Goal: Contribute content: Contribute content

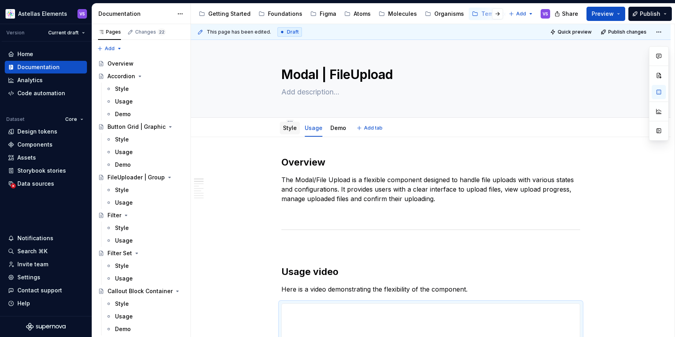
click at [288, 132] on div "Style" at bounding box center [290, 127] width 14 height 9
click at [294, 124] on link "Style" at bounding box center [290, 127] width 14 height 7
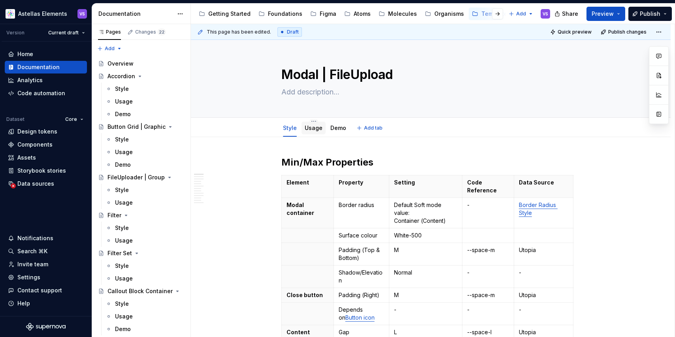
click at [318, 127] on link "Usage" at bounding box center [314, 127] width 18 height 7
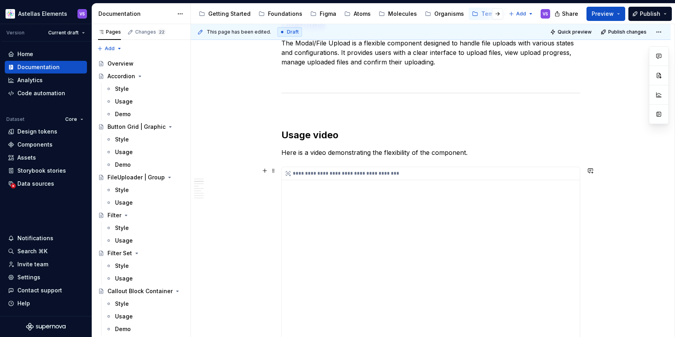
scroll to position [145, 0]
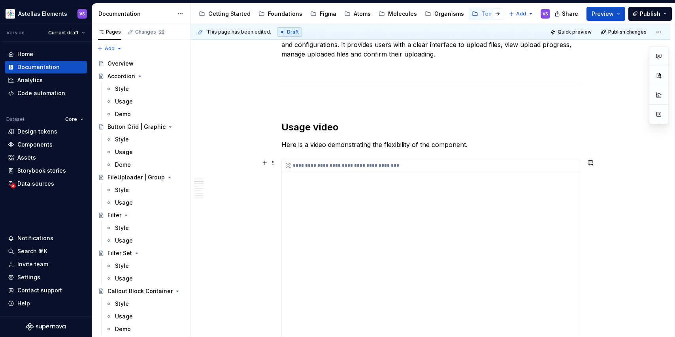
click at [517, 229] on div "**********" at bounding box center [431, 260] width 298 height 202
click at [656, 92] on button "button" at bounding box center [658, 92] width 14 height 14
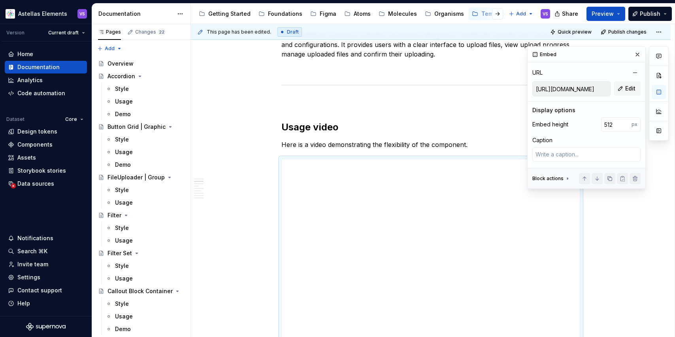
scroll to position [0, 0]
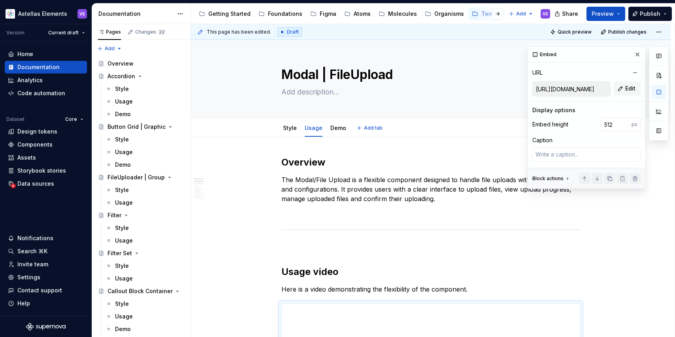
click at [293, 136] on div "Style Usage Demo" at bounding box center [315, 129] width 76 height 21
click at [292, 130] on link "Style" at bounding box center [290, 127] width 14 height 7
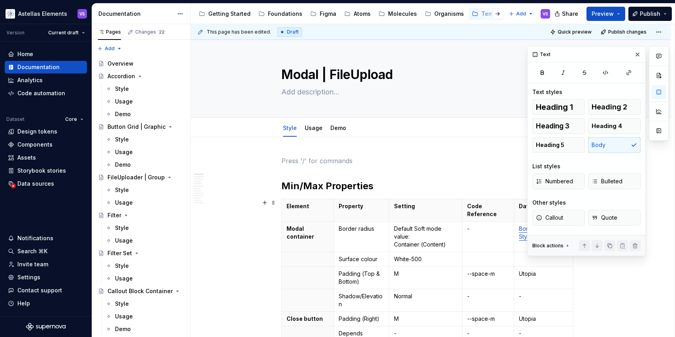
click at [376, 158] on p at bounding box center [430, 160] width 299 height 9
click at [638, 52] on button "button" at bounding box center [637, 54] width 11 height 11
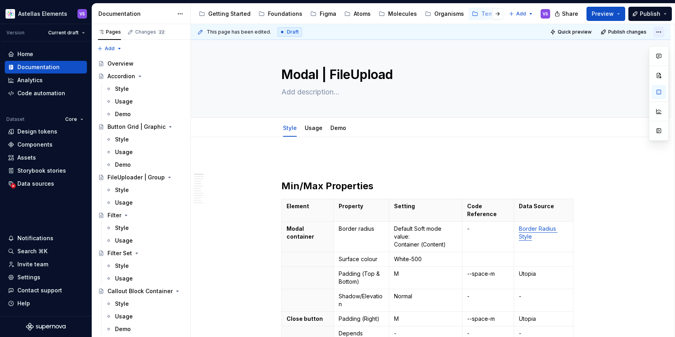
click at [664, 30] on html "Astellas Elements VS Version Current draft Home Documentation Analytics Code au…" at bounding box center [337, 168] width 675 height 337
click at [497, 158] on html "Astellas Elements VS Version Current draft Home Documentation Analytics Code au…" at bounding box center [337, 168] width 675 height 337
click at [566, 16] on span "Share" at bounding box center [570, 14] width 16 height 8
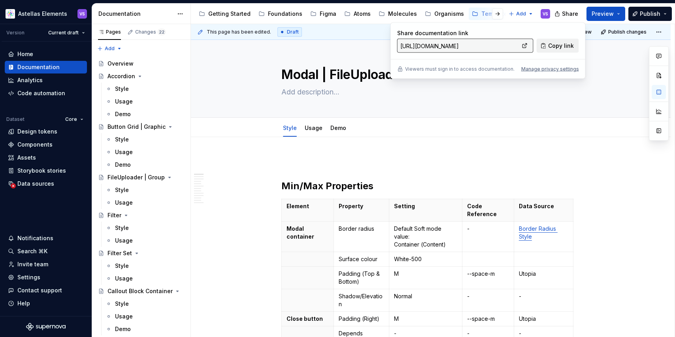
click at [554, 45] on span "Copy link" at bounding box center [561, 46] width 26 height 8
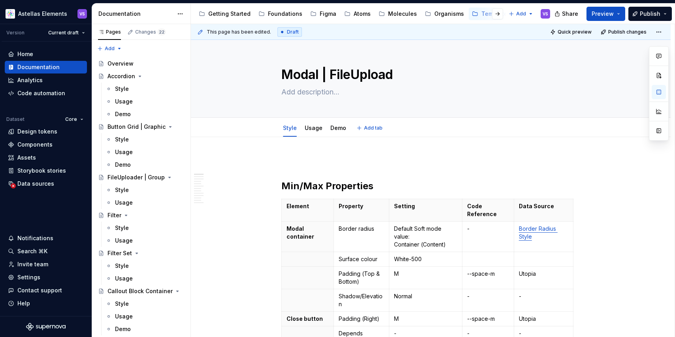
click at [521, 121] on div "Style Usage Demo Add tab" at bounding box center [431, 127] width 308 height 17
click at [318, 131] on link "Usage" at bounding box center [314, 127] width 18 height 7
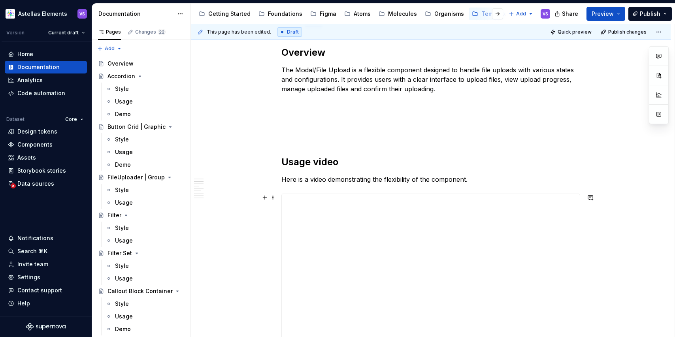
scroll to position [179, 0]
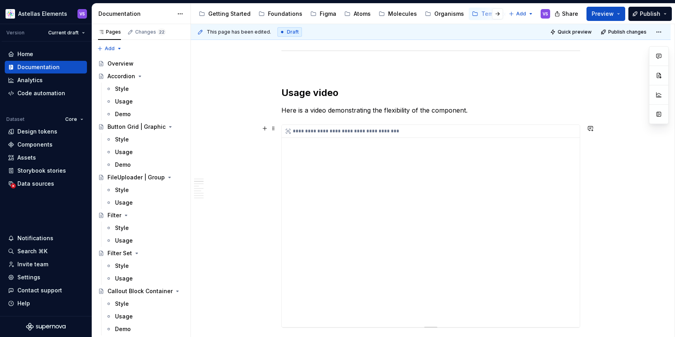
click at [503, 209] on div "**********" at bounding box center [431, 226] width 298 height 202
click at [522, 226] on div "**********" at bounding box center [431, 226] width 298 height 202
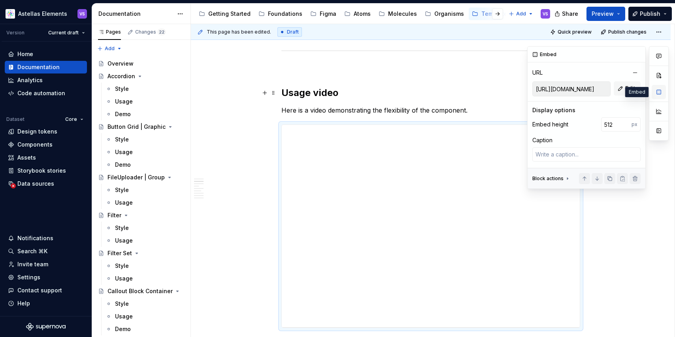
click at [657, 93] on button "button" at bounding box center [658, 92] width 14 height 14
click at [623, 90] on button "Edit" at bounding box center [626, 88] width 27 height 14
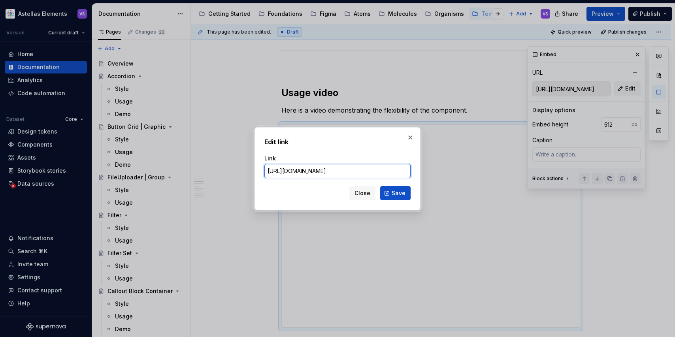
scroll to position [0, 0]
click at [314, 173] on input "[URL][DOMAIN_NAME]" at bounding box center [337, 171] width 146 height 14
click at [310, 171] on input "[URL][DOMAIN_NAME]" at bounding box center [337, 171] width 146 height 14
click at [294, 173] on input "[URL][DOMAIN_NAME]" at bounding box center [337, 171] width 146 height 14
click at [306, 172] on input "[URL][DOMAIN_NAME]" at bounding box center [337, 171] width 146 height 14
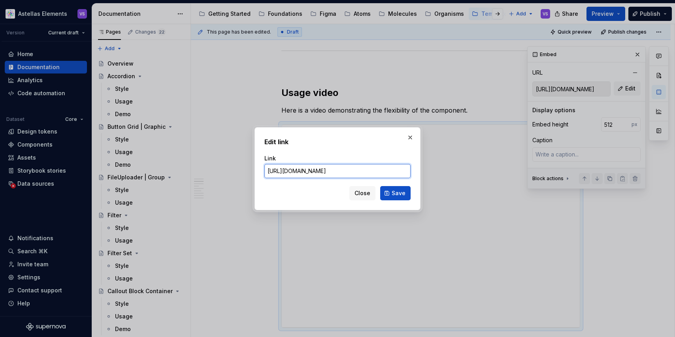
click at [331, 172] on input "[URL][DOMAIN_NAME]" at bounding box center [337, 171] width 146 height 14
click at [368, 171] on input "[URL][DOMAIN_NAME]" at bounding box center [337, 171] width 146 height 14
click at [392, 171] on input "[URL][DOMAIN_NAME]" at bounding box center [337, 171] width 146 height 14
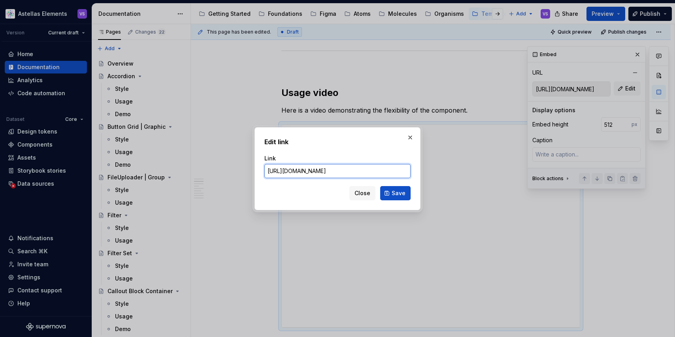
click at [392, 171] on input "[URL][DOMAIN_NAME]" at bounding box center [337, 171] width 146 height 14
click at [391, 154] on div "Link [URL][DOMAIN_NAME]" at bounding box center [337, 166] width 146 height 33
click at [370, 174] on input "[URL][DOMAIN_NAME]" at bounding box center [337, 171] width 146 height 14
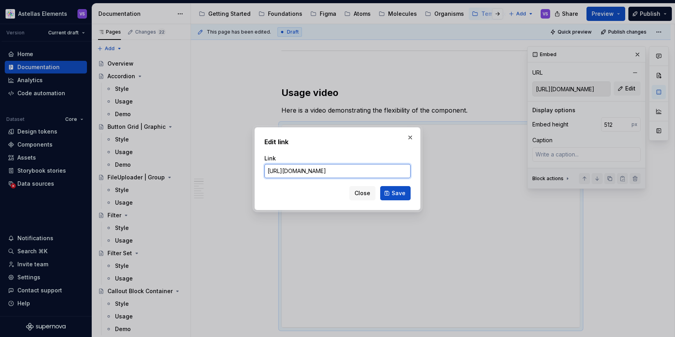
click at [370, 174] on input "[URL][DOMAIN_NAME]" at bounding box center [337, 171] width 146 height 14
click at [410, 139] on button "button" at bounding box center [409, 137] width 11 height 11
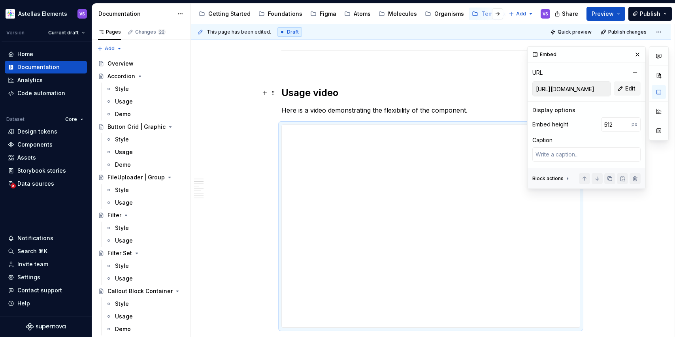
click at [589, 87] on input "[URL][DOMAIN_NAME]" at bounding box center [570, 89] width 77 height 14
click at [589, 88] on input "[URL][DOMAIN_NAME]" at bounding box center [570, 89] width 77 height 14
click at [606, 89] on input "[URL][DOMAIN_NAME]" at bounding box center [570, 89] width 77 height 14
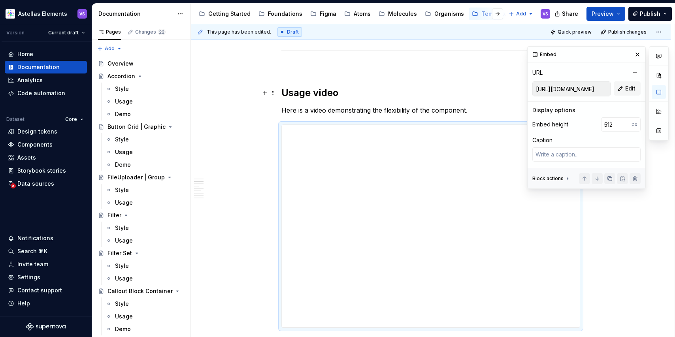
click at [580, 92] on input "[URL][DOMAIN_NAME]" at bounding box center [570, 89] width 77 height 14
click at [599, 55] on div "Embed" at bounding box center [586, 55] width 118 height 16
click at [588, 91] on input "[URL][DOMAIN_NAME]" at bounding box center [570, 89] width 77 height 14
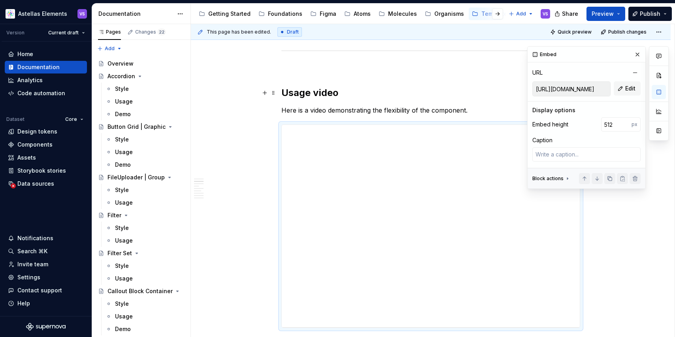
click at [588, 91] on input "[URL][DOMAIN_NAME]" at bounding box center [570, 89] width 77 height 14
click at [596, 91] on input "[URL][DOMAIN_NAME]" at bounding box center [570, 89] width 77 height 14
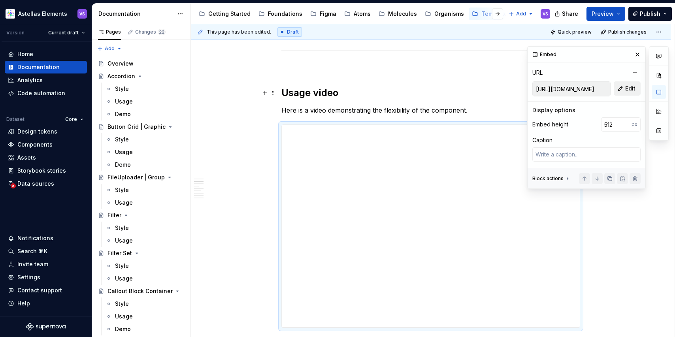
click at [629, 89] on span "Edit" at bounding box center [630, 89] width 10 height 8
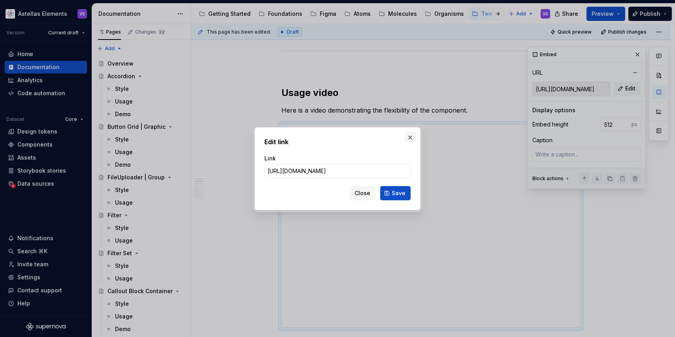
click at [408, 139] on button "button" at bounding box center [409, 137] width 11 height 11
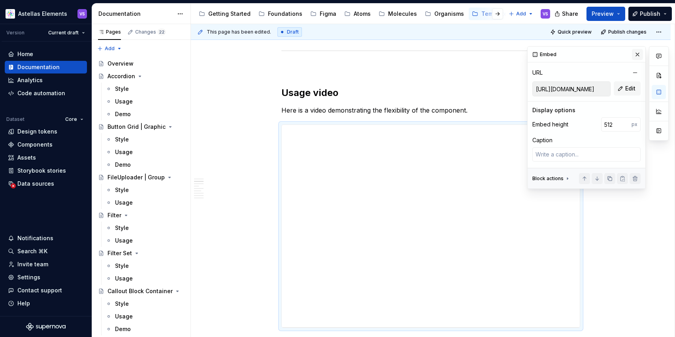
click at [640, 55] on button "button" at bounding box center [637, 54] width 11 height 11
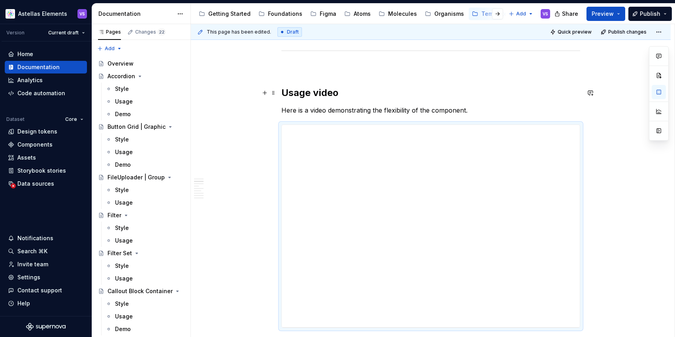
click at [543, 90] on h2 "Usage video" at bounding box center [430, 93] width 299 height 13
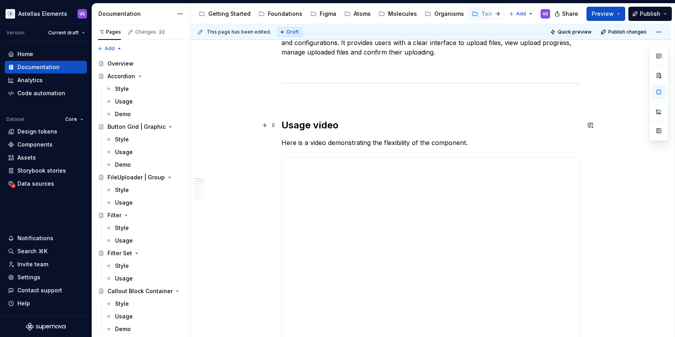
scroll to position [140, 0]
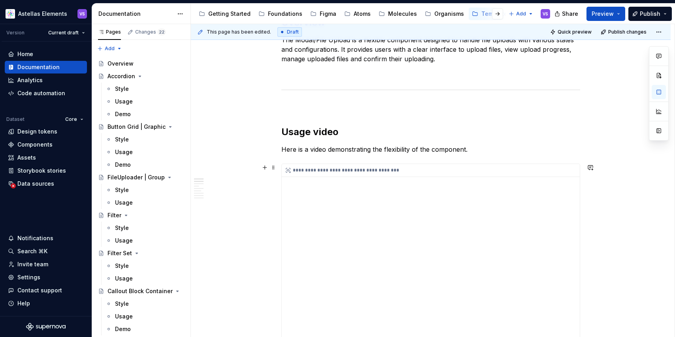
type textarea "*"
click at [362, 212] on div "**********" at bounding box center [431, 265] width 298 height 202
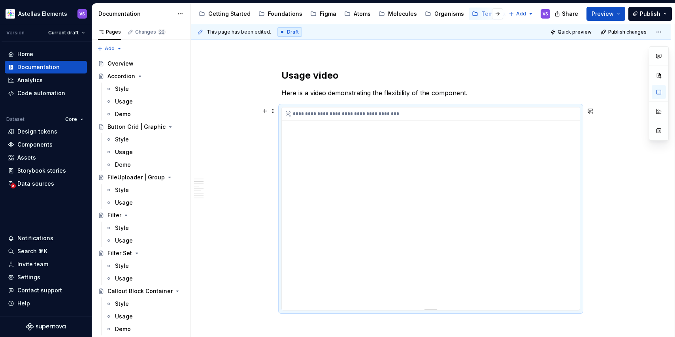
scroll to position [229, 0]
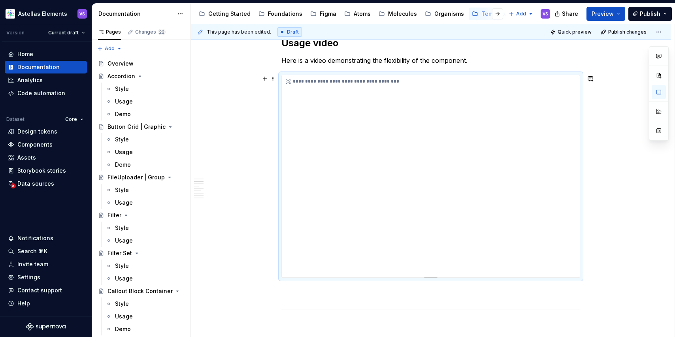
click at [301, 260] on div "**********" at bounding box center [431, 176] width 298 height 202
click at [293, 261] on div "**********" at bounding box center [431, 176] width 298 height 202
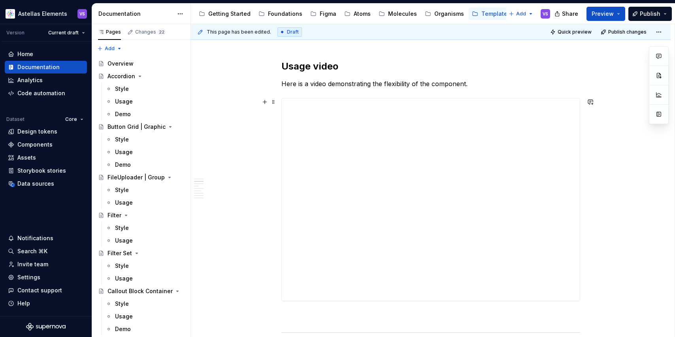
scroll to position [208, 0]
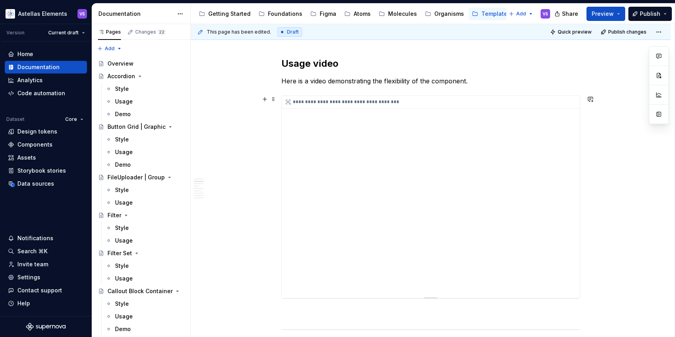
click at [306, 279] on div "**********" at bounding box center [431, 197] width 298 height 202
click at [295, 282] on div "**********" at bounding box center [431, 197] width 298 height 202
click at [437, 198] on div "**********" at bounding box center [431, 197] width 298 height 202
click at [350, 280] on div "**********" at bounding box center [431, 197] width 298 height 202
click at [527, 252] on div "**********" at bounding box center [431, 197] width 298 height 202
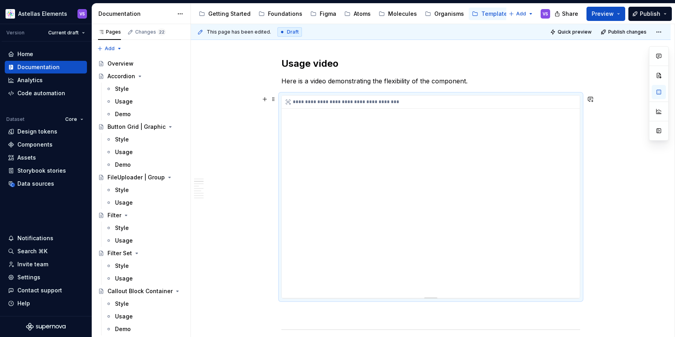
click at [528, 214] on div "**********" at bounding box center [431, 197] width 298 height 202
click at [460, 203] on div "**********" at bounding box center [431, 197] width 298 height 202
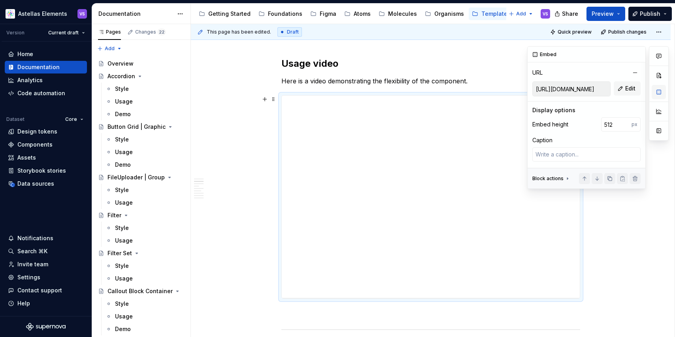
click at [660, 93] on button "button" at bounding box center [658, 92] width 14 height 14
click at [589, 94] on input "[URL][DOMAIN_NAME]" at bounding box center [570, 89] width 77 height 14
click at [588, 88] on input "[URL][DOMAIN_NAME]" at bounding box center [570, 89] width 77 height 14
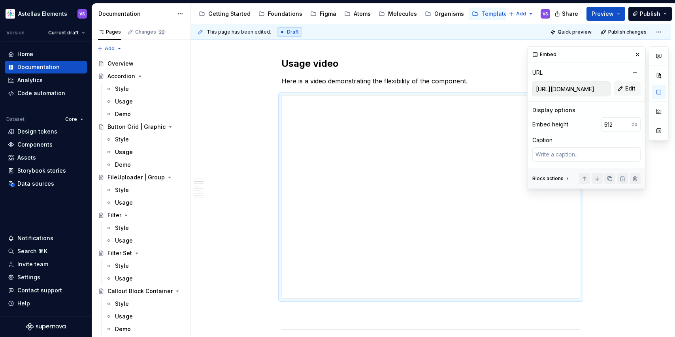
click at [588, 88] on input "[URL][DOMAIN_NAME]" at bounding box center [570, 89] width 77 height 14
click at [219, 116] on div "**********" at bounding box center [432, 180] width 483 height 313
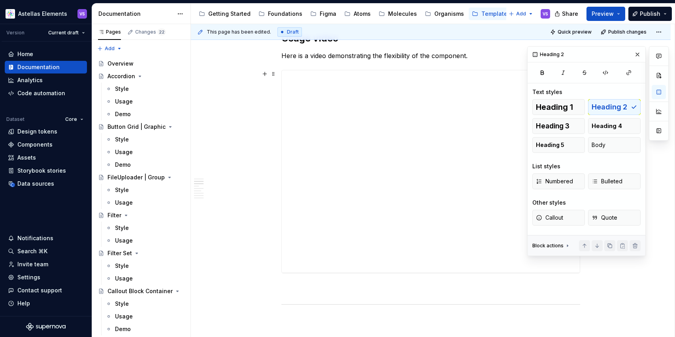
scroll to position [233, 0]
click at [383, 123] on div "**********" at bounding box center [431, 172] width 298 height 202
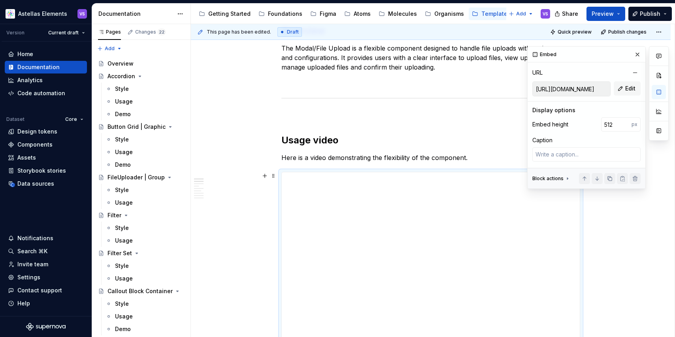
scroll to position [138, 0]
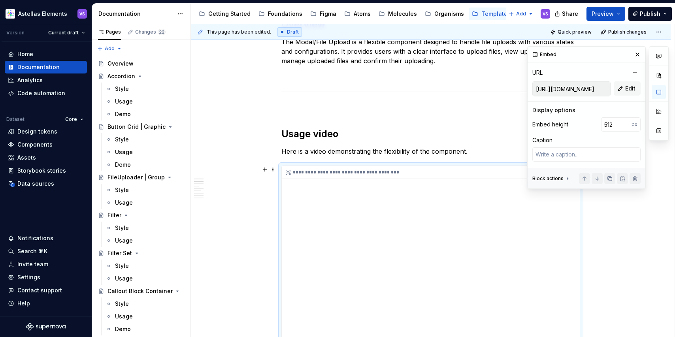
click at [318, 217] on div "**********" at bounding box center [431, 267] width 298 height 202
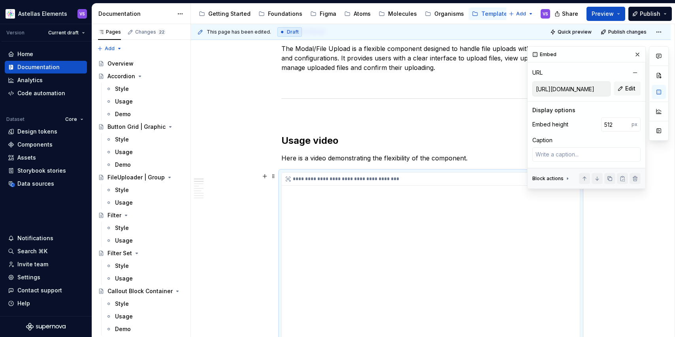
scroll to position [0, 0]
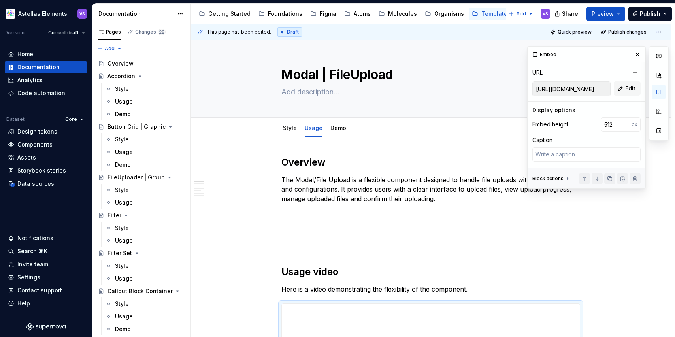
click at [589, 89] on input "[URL][DOMAIN_NAME]" at bounding box center [570, 89] width 77 height 14
click at [621, 89] on button "Edit" at bounding box center [626, 88] width 27 height 14
type textarea "*"
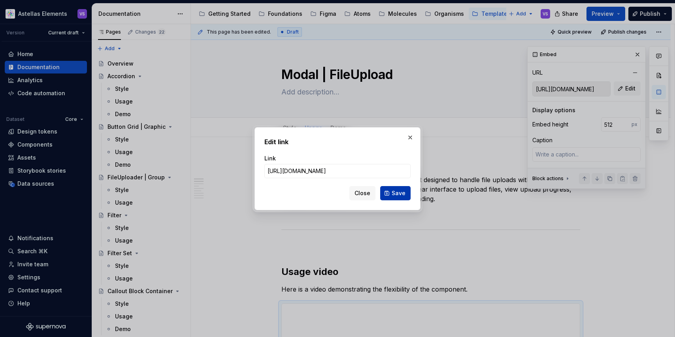
type input "https://vimeo.com/manage/videos/1109290548"
click at [395, 192] on span "Save" at bounding box center [398, 193] width 14 height 8
type textarea "*"
type input "https://vimeo.com/manage/videos/1109290548"
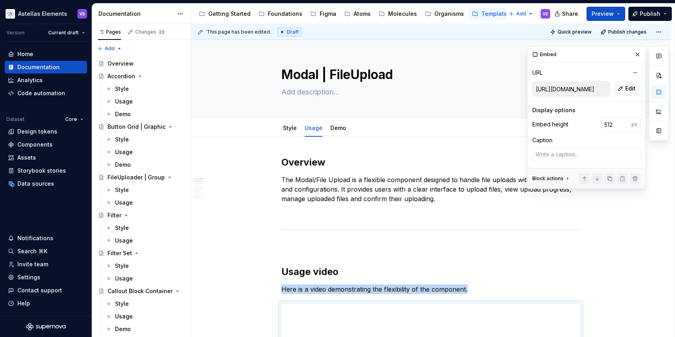
scroll to position [169, 0]
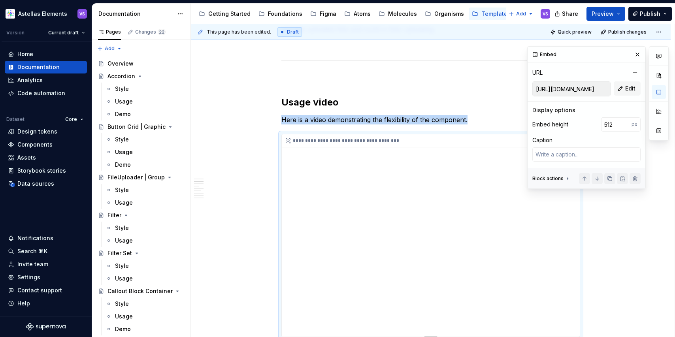
type textarea "*"
type input "[URL][DOMAIN_NAME]"
click at [631, 94] on button "Edit" at bounding box center [626, 88] width 27 height 14
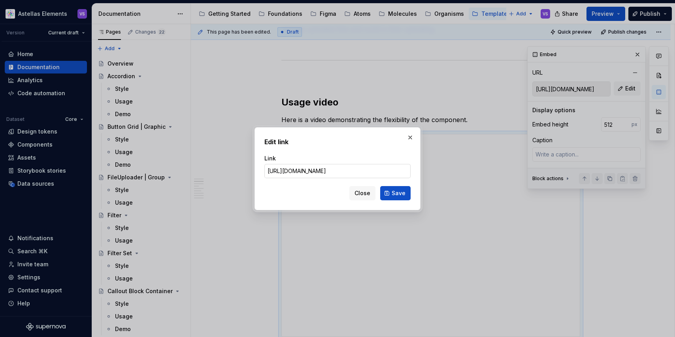
scroll to position [0, 19]
drag, startPoint x: 364, startPoint y: 171, endPoint x: 333, endPoint y: 171, distance: 30.8
click at [333, 171] on input "[URL][DOMAIN_NAME]" at bounding box center [337, 171] width 146 height 14
click at [363, 173] on input "[URL][DOMAIN_NAME]" at bounding box center [337, 171] width 146 height 14
drag, startPoint x: 365, startPoint y: 169, endPoint x: 332, endPoint y: 172, distance: 32.9
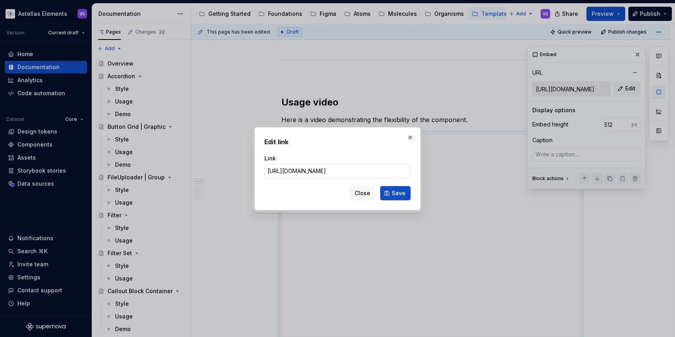
click at [332, 172] on input "[URL][DOMAIN_NAME]" at bounding box center [337, 171] width 146 height 14
type textarea "*"
paste input "109290548"
type input "https://player.vimeo.com/video/1109290548?badge=0&amp;autopause=0&amp;player_id…"
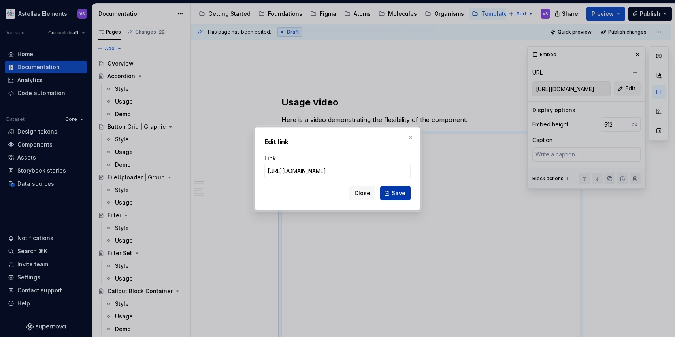
click at [403, 192] on span "Save" at bounding box center [398, 193] width 14 height 8
type textarea "*"
type input "https://player.vimeo.com/video/1109290548?badge=0&amp;autopause=0&amp;player_id…"
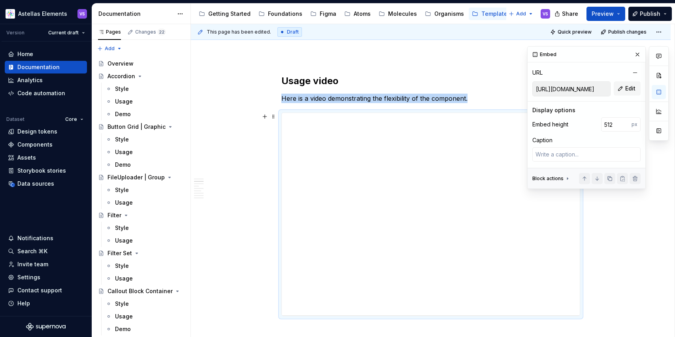
scroll to position [192, 0]
click at [635, 57] on button "button" at bounding box center [637, 54] width 11 height 11
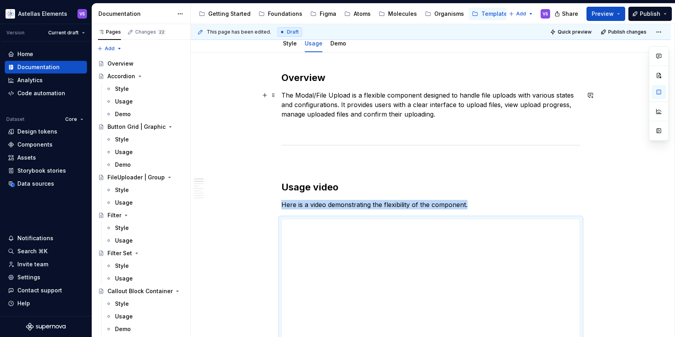
scroll to position [0, 0]
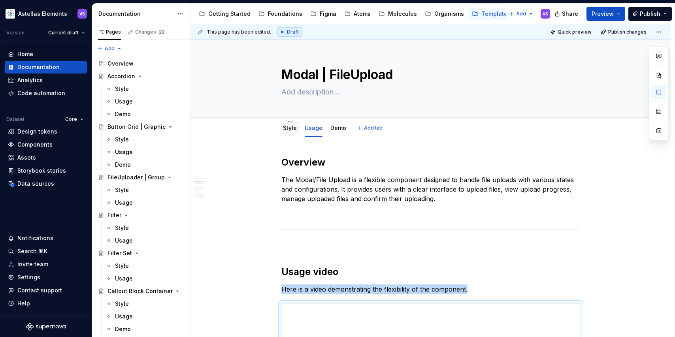
click at [290, 130] on link "Style" at bounding box center [290, 127] width 14 height 7
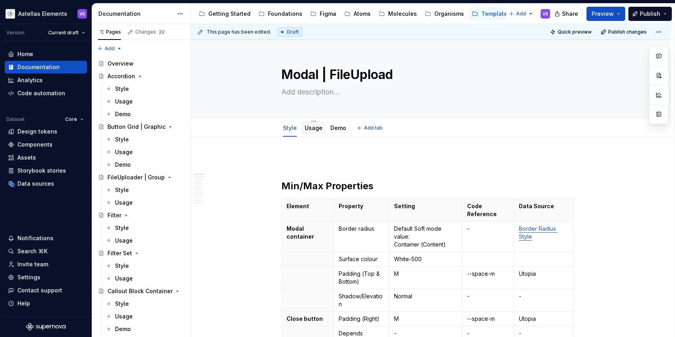
click at [311, 131] on link "Usage" at bounding box center [314, 127] width 18 height 7
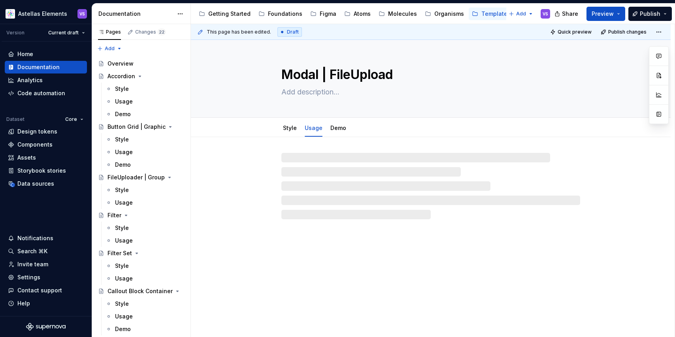
type textarea "*"
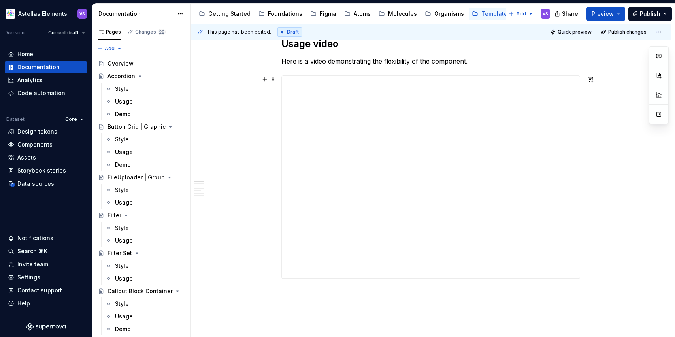
scroll to position [225, 0]
